Goal: Check status

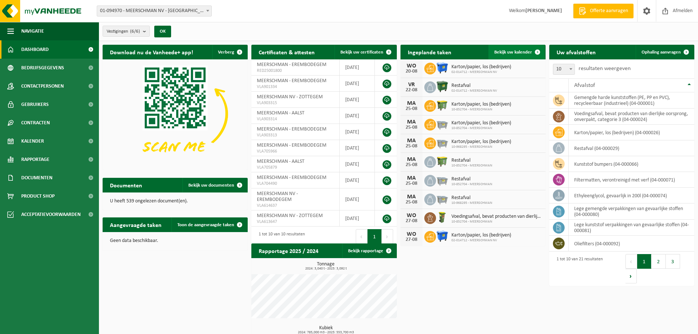
click at [516, 51] on span "Bekijk uw kalender" at bounding box center [513, 52] width 38 height 5
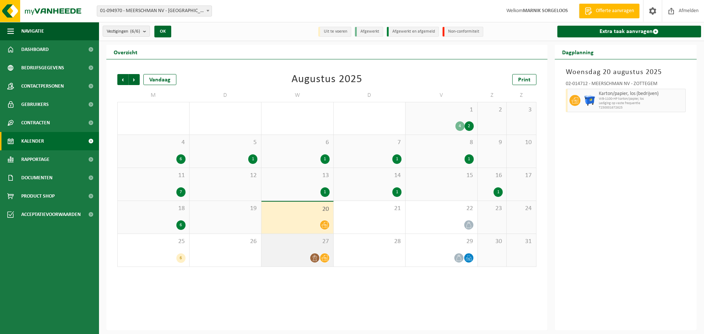
click at [314, 258] on icon at bounding box center [314, 258] width 4 height 6
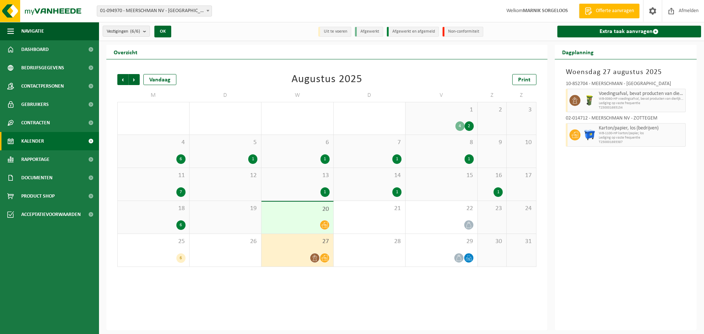
click at [325, 225] on icon at bounding box center [324, 225] width 6 height 6
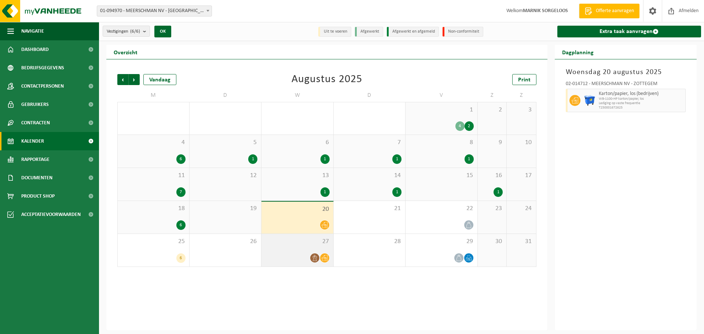
click at [314, 254] on span at bounding box center [314, 257] width 9 height 9
